Goal: Find specific page/section: Find specific page/section

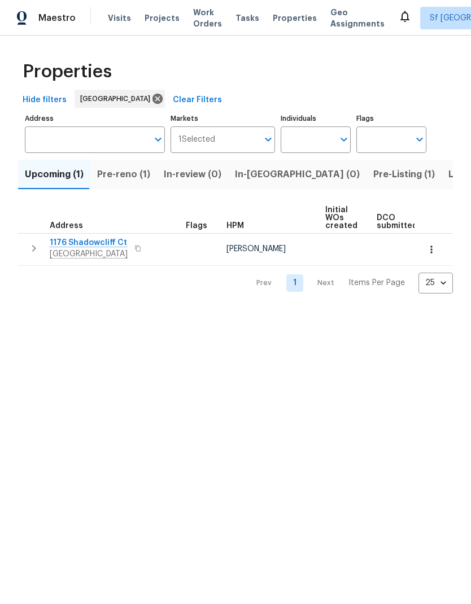
click at [257, 143] on input "Markets" at bounding box center [236, 139] width 43 height 27
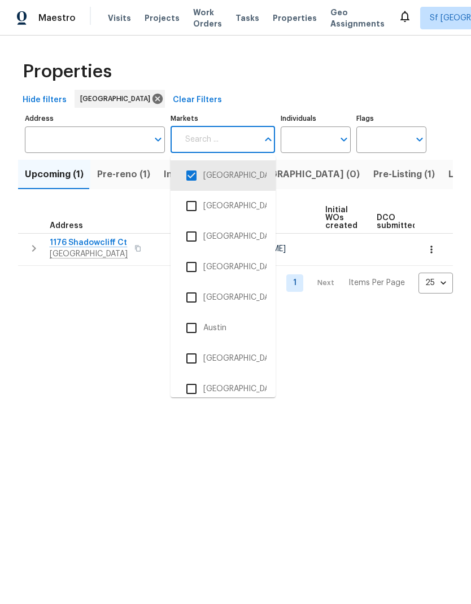
click at [193, 176] on input "checkbox" at bounding box center [192, 176] width 24 height 24
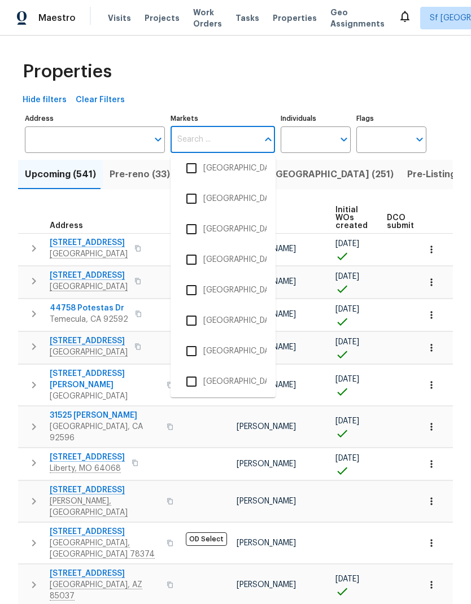
scroll to position [2168, 0]
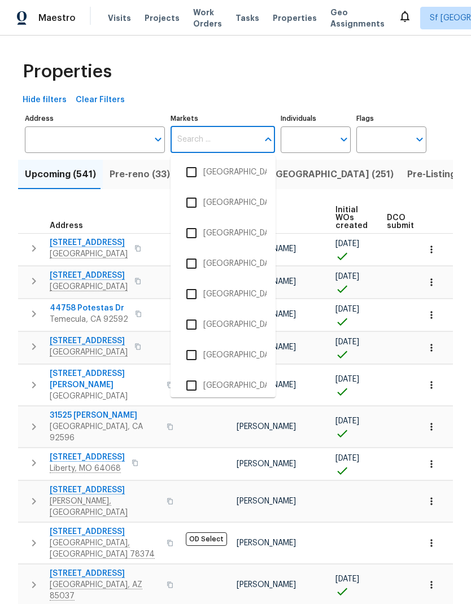
click at [199, 169] on input "checkbox" at bounding box center [192, 172] width 24 height 24
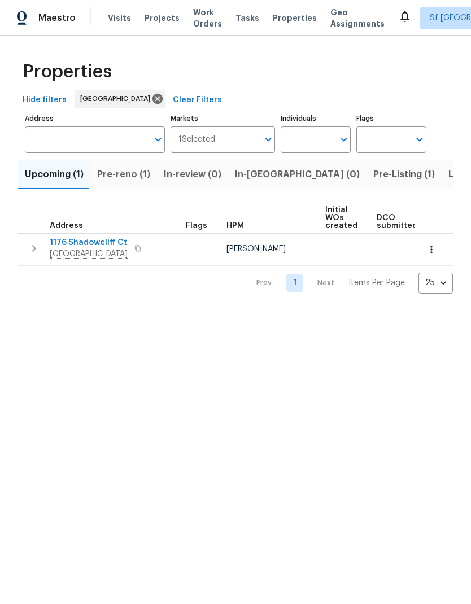
click at [123, 180] on span "Pre-reno (1)" at bounding box center [123, 175] width 53 height 16
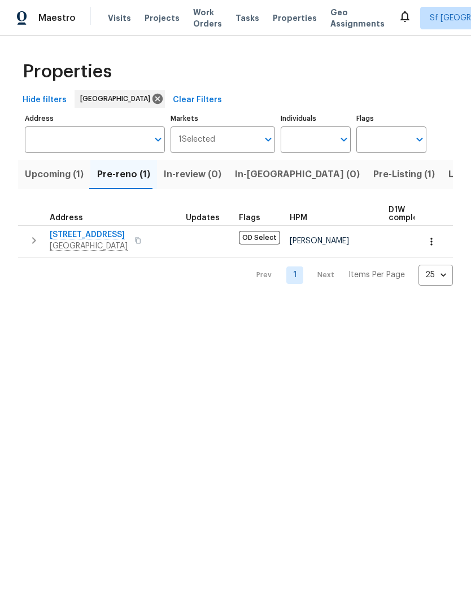
click at [448, 178] on span "Listed (17)" at bounding box center [471, 175] width 46 height 16
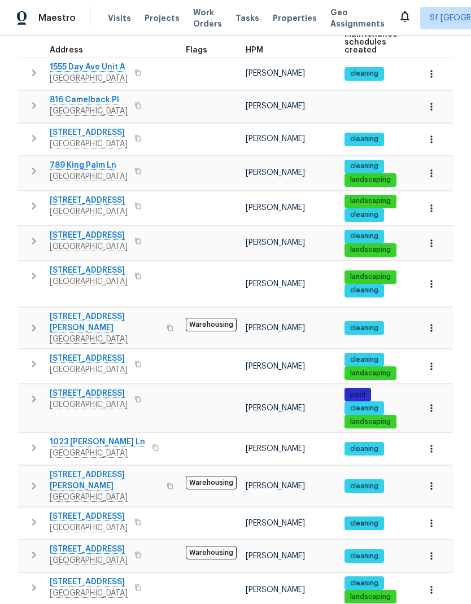
scroll to position [174, 0]
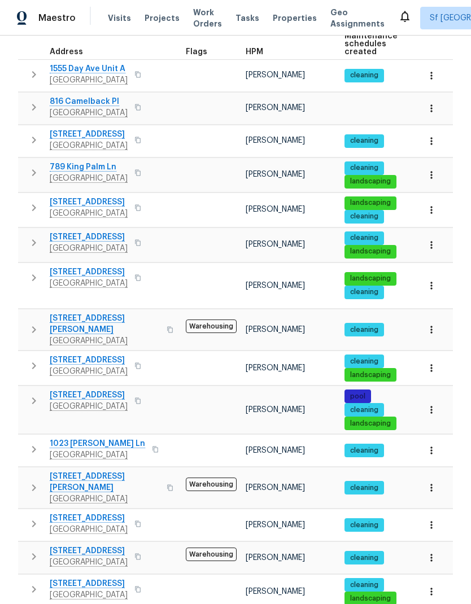
click at [82, 242] on span "[STREET_ADDRESS]" at bounding box center [89, 236] width 78 height 11
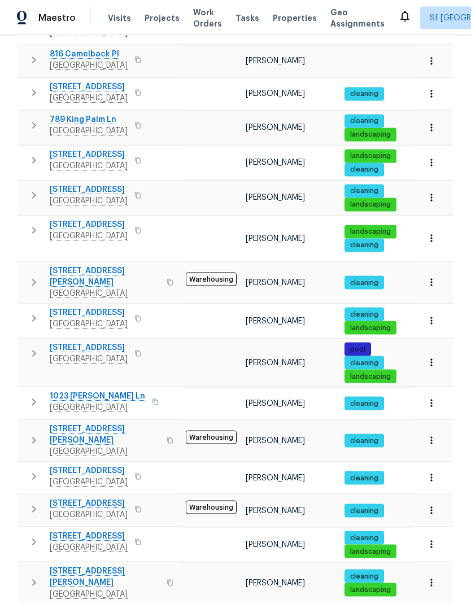
scroll to position [45, 0]
